Goal: Task Accomplishment & Management: Use online tool/utility

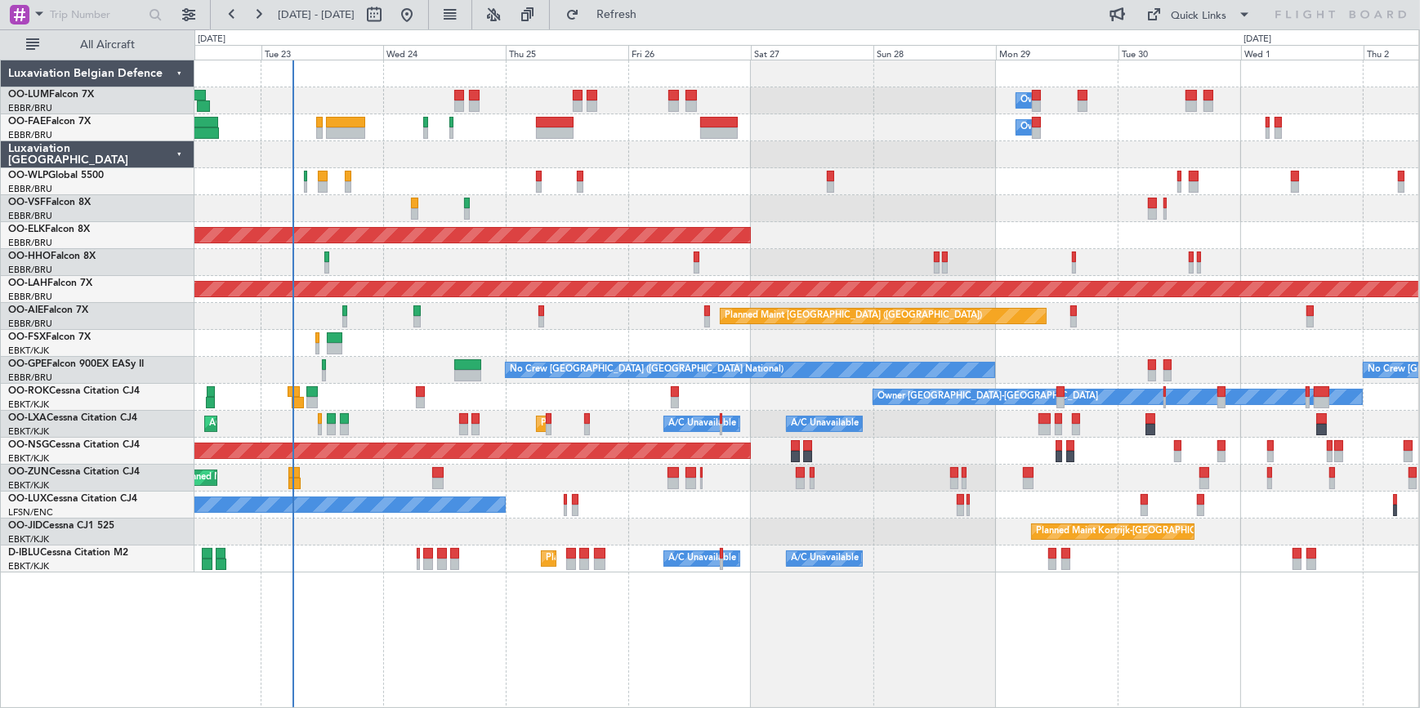
click at [679, 217] on div "Owner Melsbroek Air Base Owner [GEOGRAPHIC_DATA] Planned Maint [GEOGRAPHIC_DATA…" at bounding box center [806, 316] width 1224 height 512
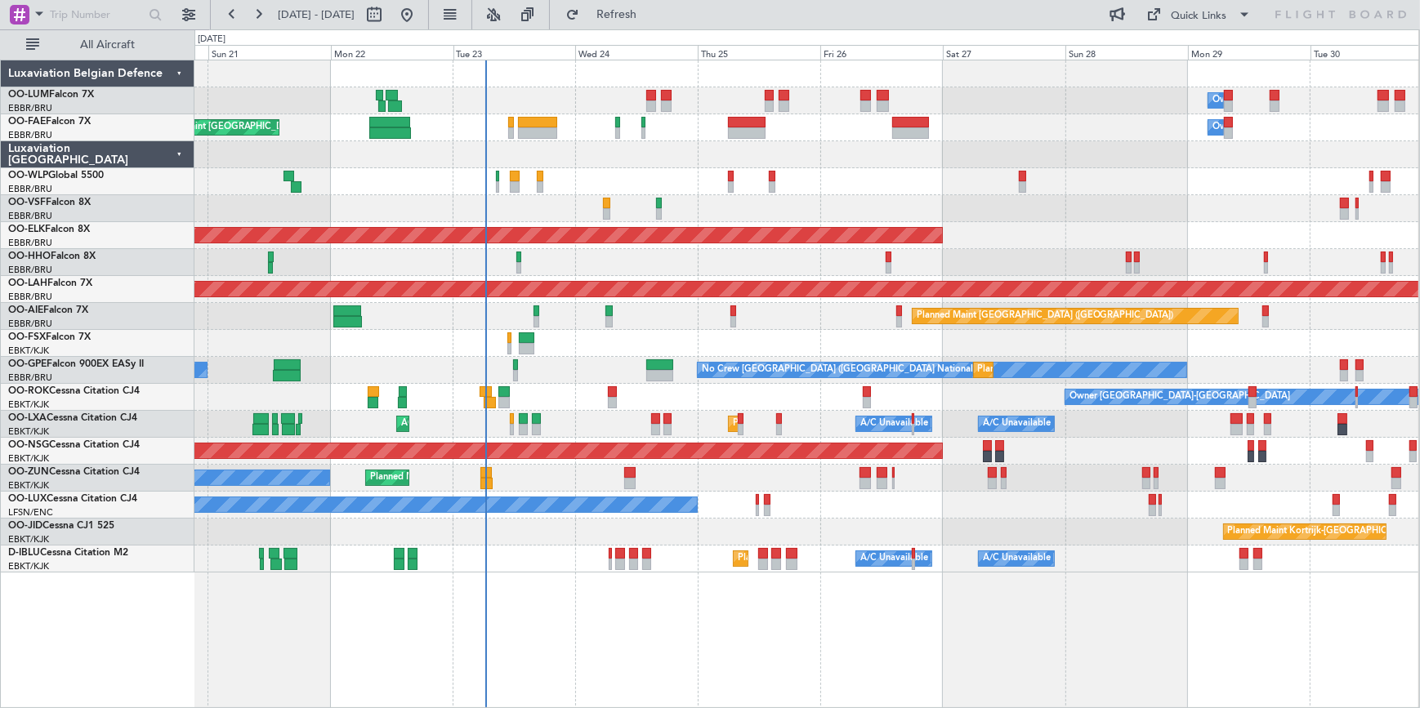
click at [978, 215] on div "Owner Melsbroek Air Base Planned Maint [GEOGRAPHIC_DATA] ([GEOGRAPHIC_DATA]) Ow…" at bounding box center [806, 316] width 1224 height 512
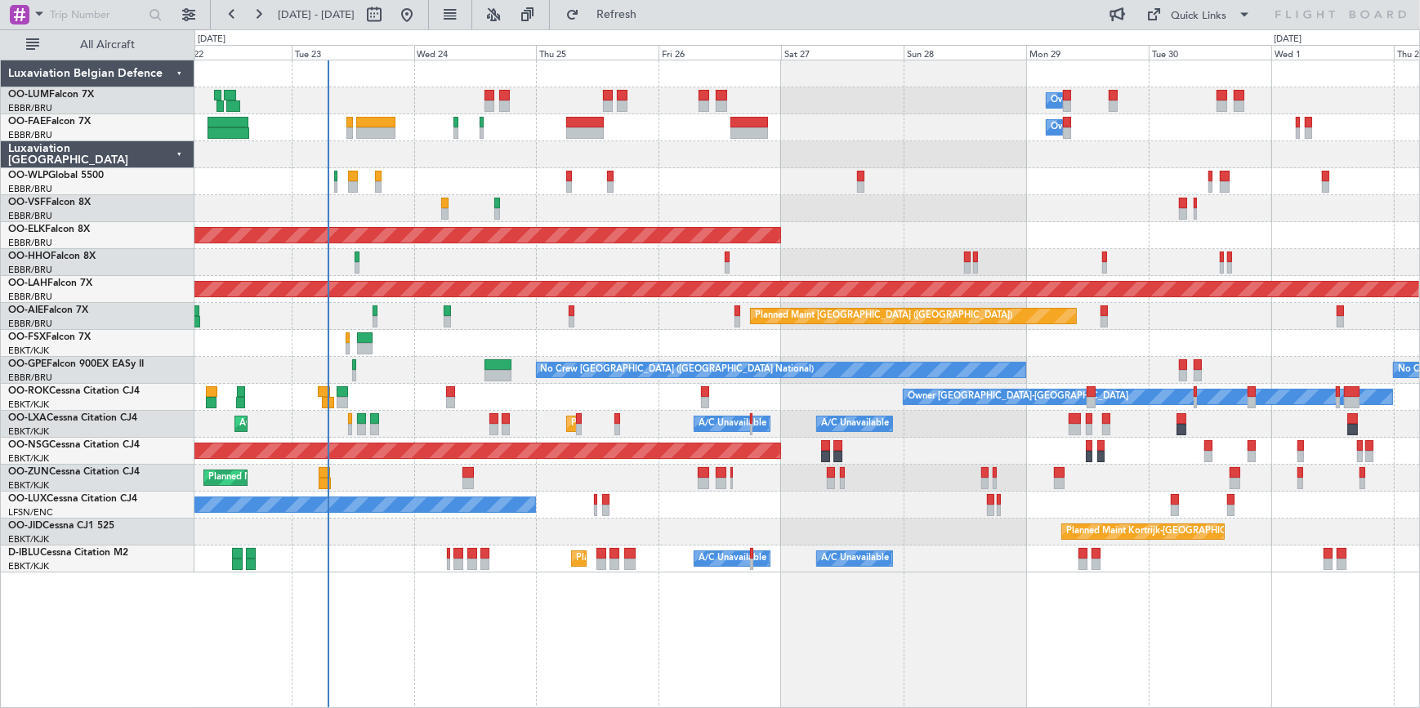
click at [796, 530] on div "Planned Maint Kortrijk-[GEOGRAPHIC_DATA]" at bounding box center [806, 532] width 1224 height 27
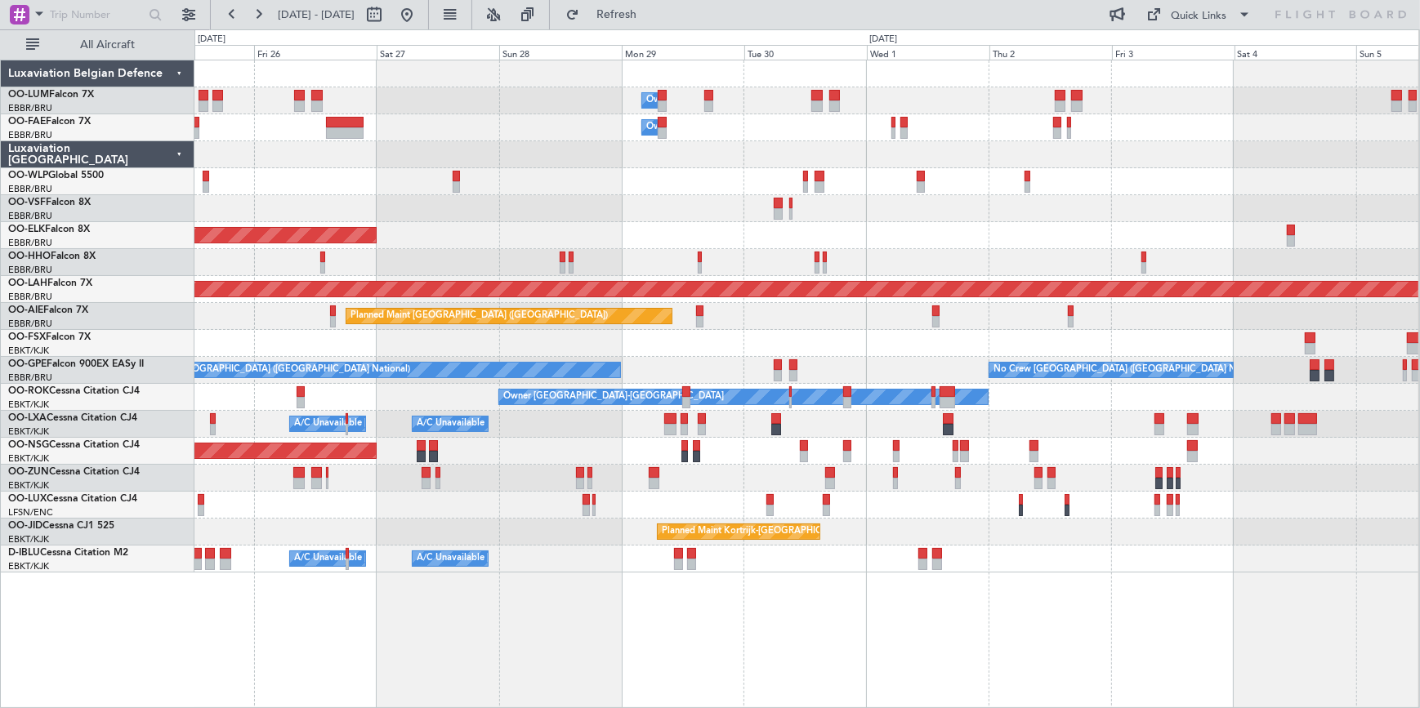
click at [519, 489] on div "Owner Melsbroek Air Base Owner [GEOGRAPHIC_DATA] Planned Maint [GEOGRAPHIC_DATA…" at bounding box center [806, 316] width 1224 height 512
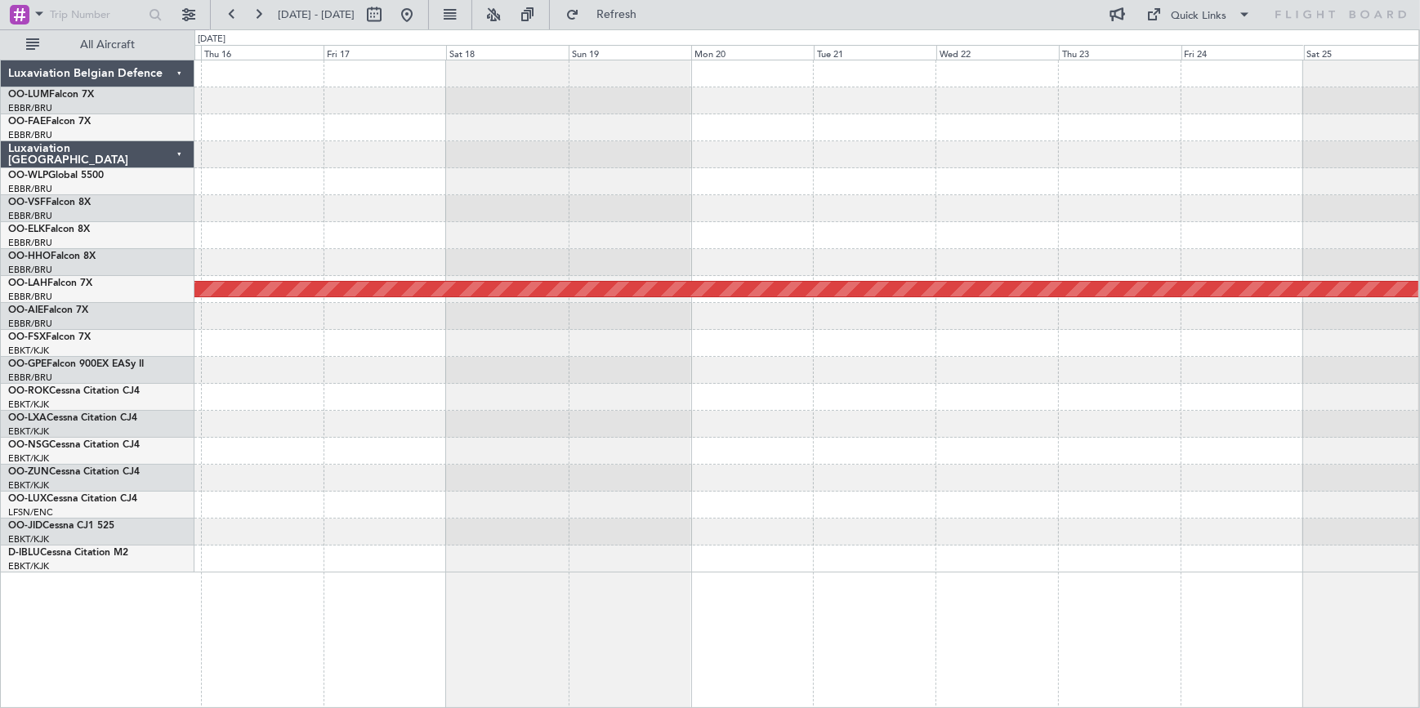
click at [0, 207] on html "[DATE] - [DATE] Refresh Quick Links All Aircraft Planned [GEOGRAPHIC_DATA][PERS…" at bounding box center [710, 354] width 1420 height 708
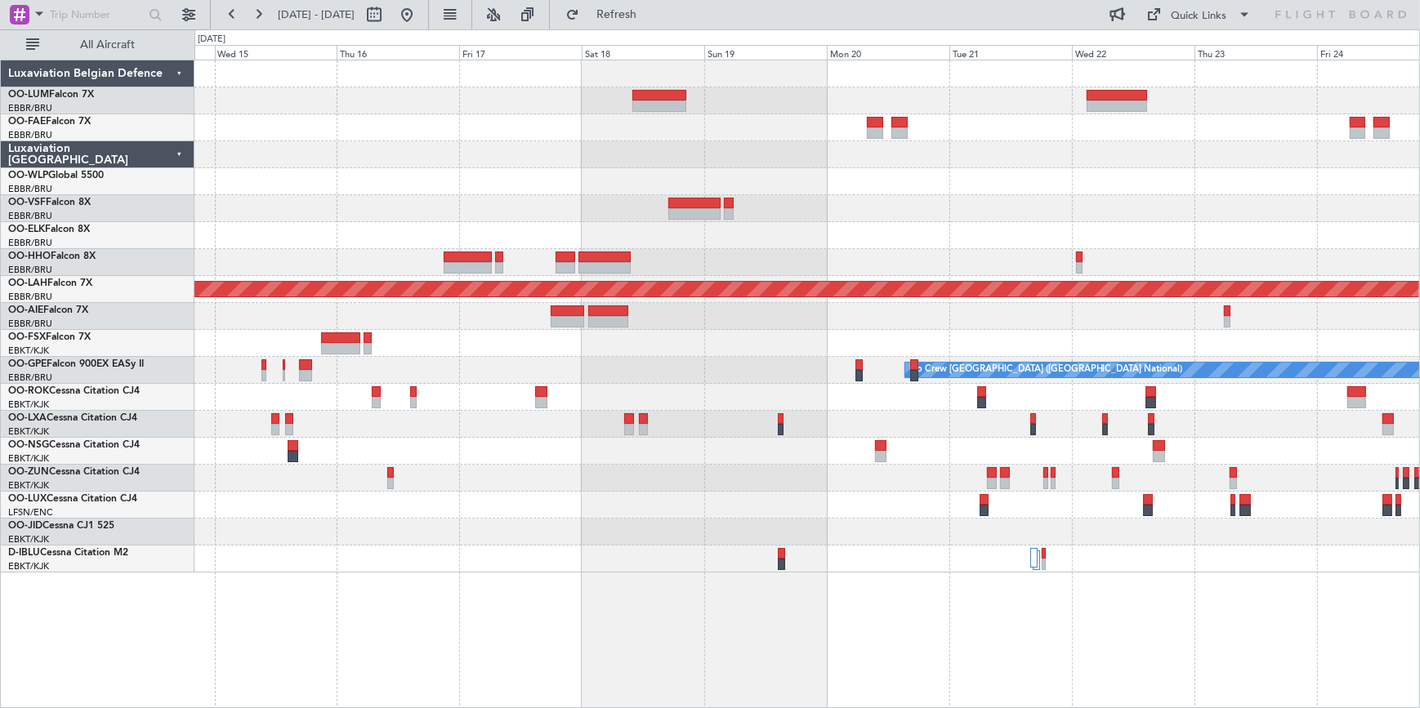
click at [415, 353] on div at bounding box center [806, 343] width 1224 height 27
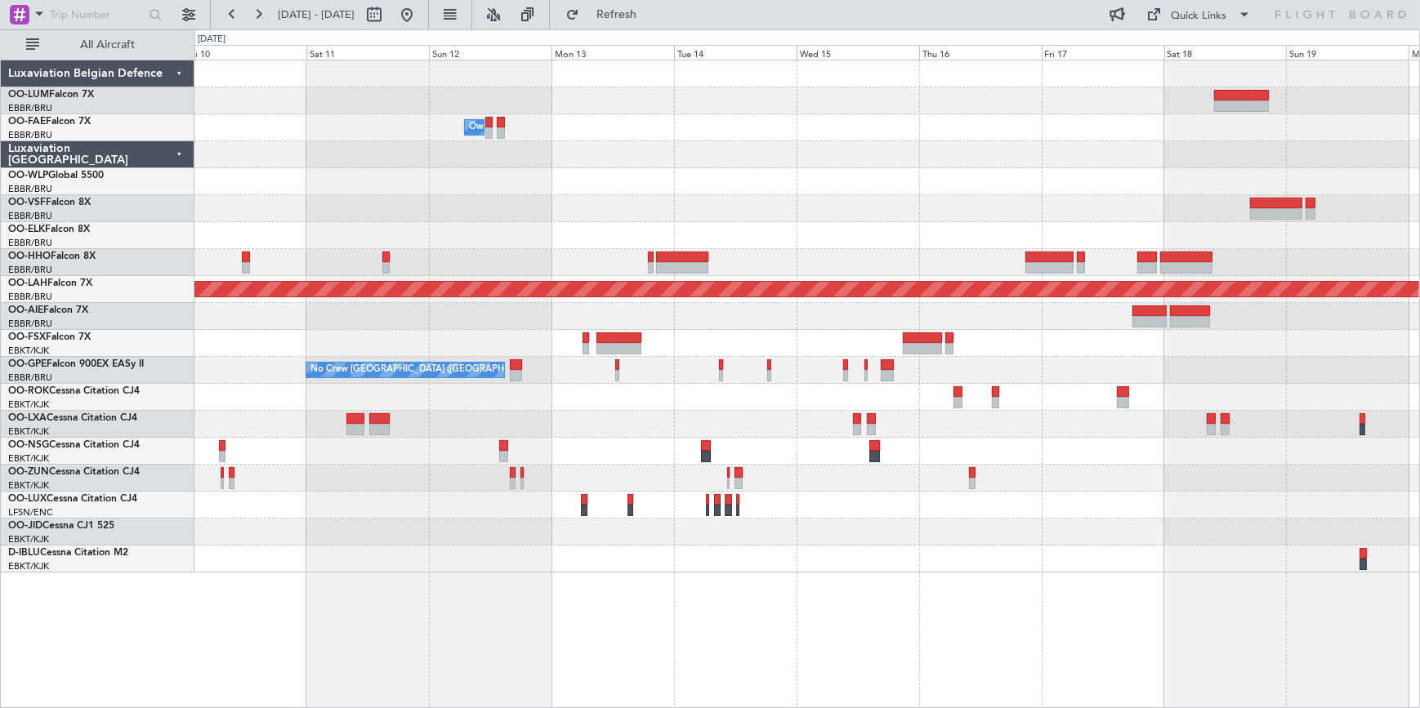
click at [1419, 187] on html "[DATE] - [DATE] Refresh Quick Links All Aircraft Owner [GEOGRAPHIC_DATA] Planne…" at bounding box center [710, 354] width 1420 height 708
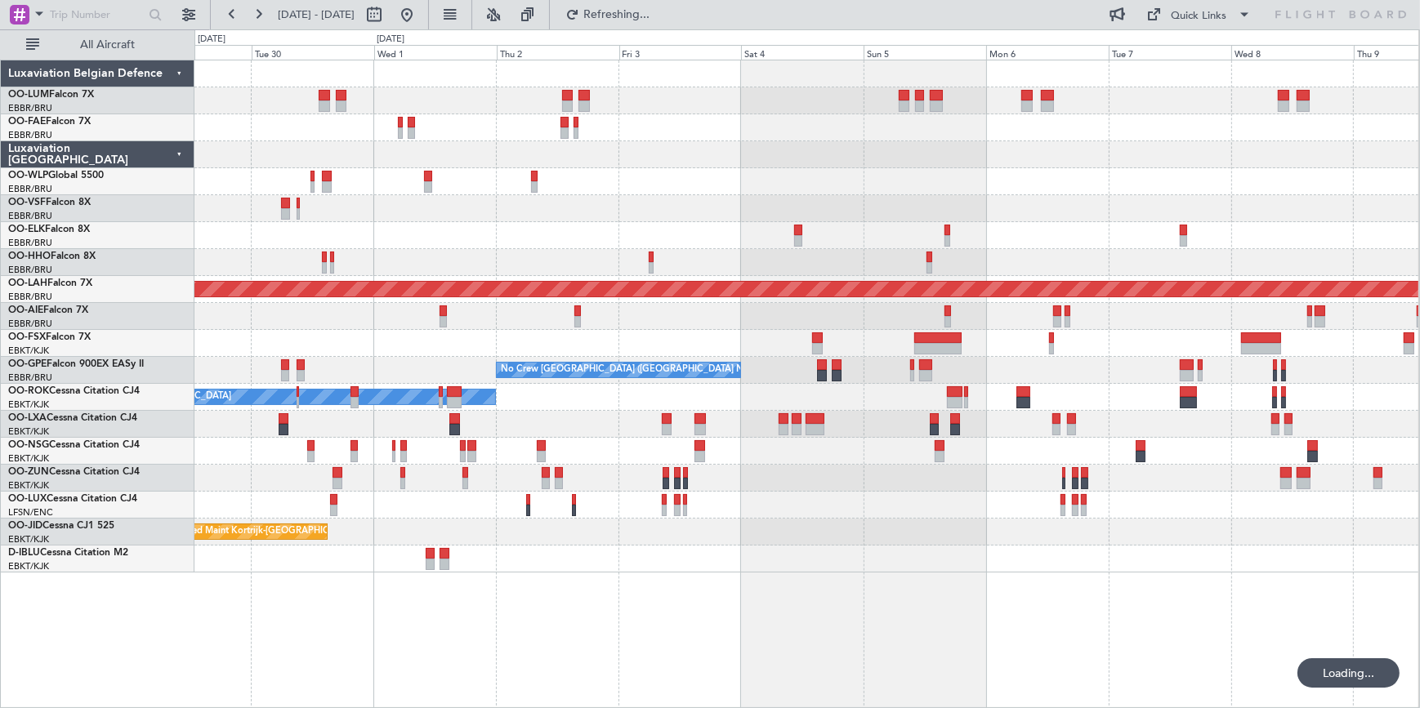
click at [700, 174] on div at bounding box center [806, 181] width 1224 height 27
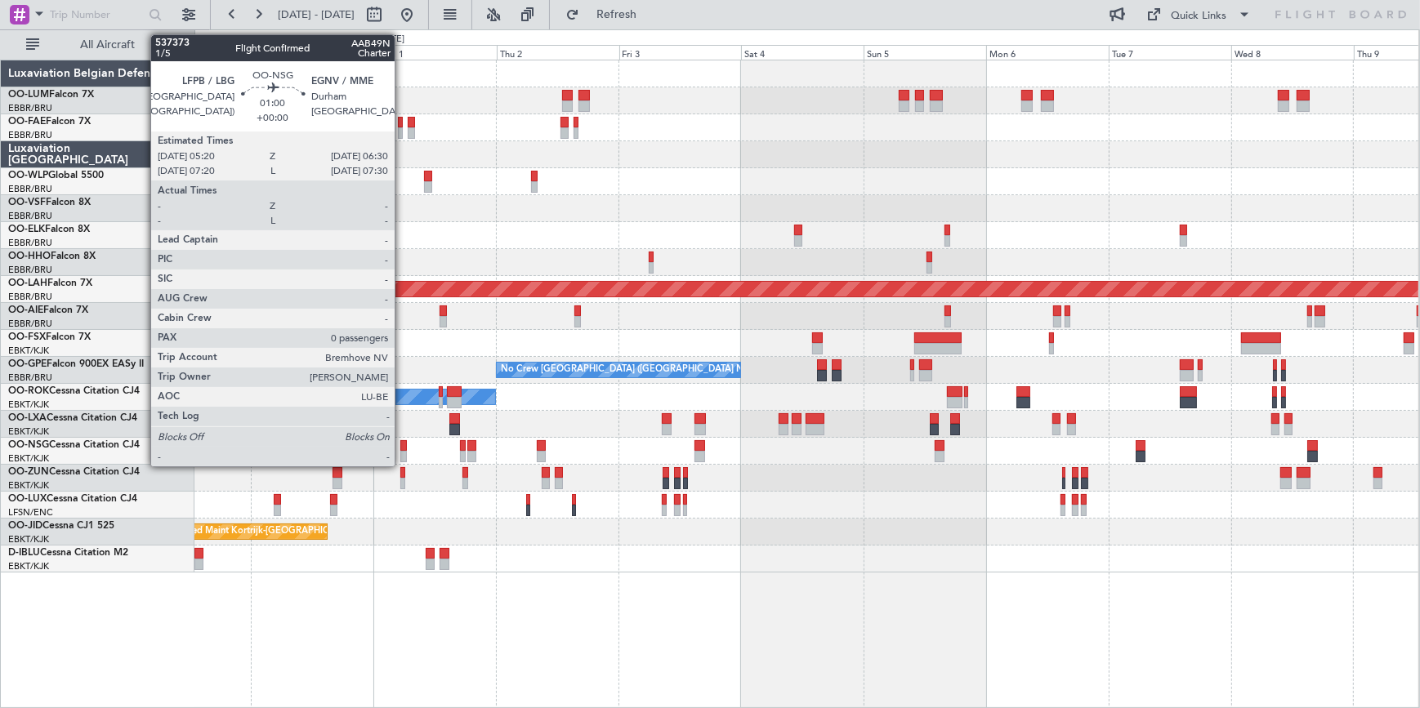
click at [402, 451] on div at bounding box center [403, 456] width 7 height 11
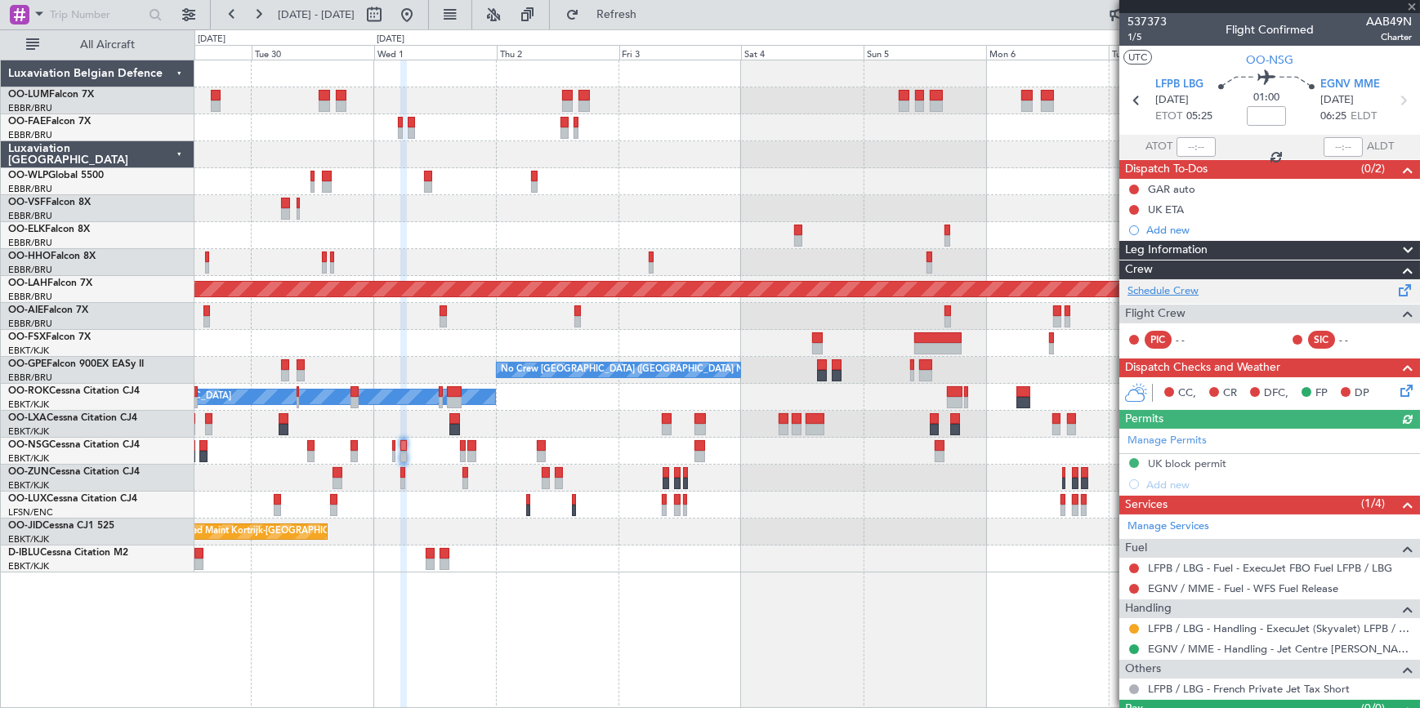
click at [1148, 288] on link "Schedule Crew" at bounding box center [1162, 291] width 71 height 16
